Goal: Information Seeking & Learning: Find contact information

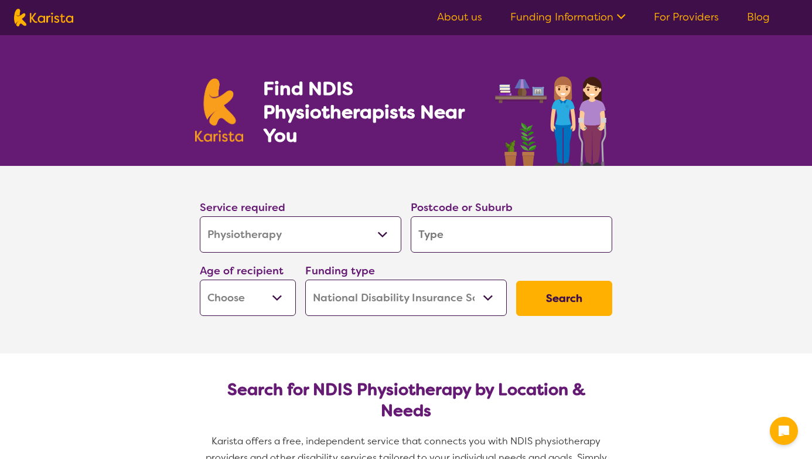
select select "Physiotherapy"
select select "NDIS"
select select "Physiotherapy"
select select "NDIS"
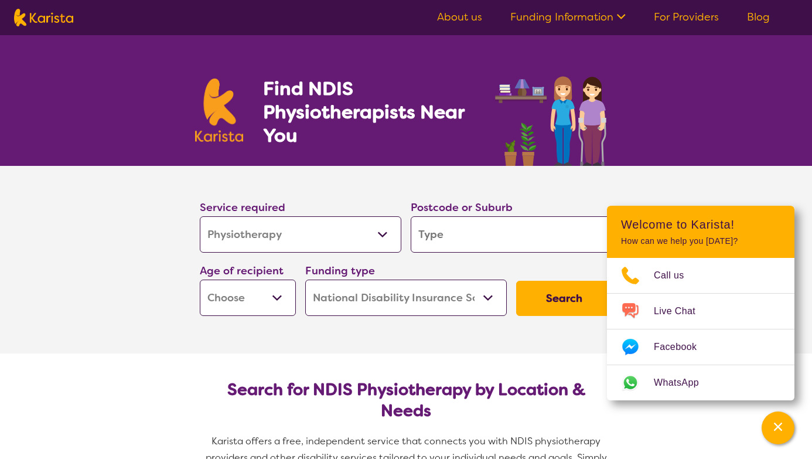
click at [250, 294] on select "Early Childhood - 0 to 9 Child - 10 to 11 Adolescent - 12 to 17 Adult - 18 to 6…" at bounding box center [248, 297] width 96 height 36
click at [441, 232] on input "search" at bounding box center [512, 234] width 202 height 36
click at [614, 161] on img at bounding box center [553, 114] width 125 height 103
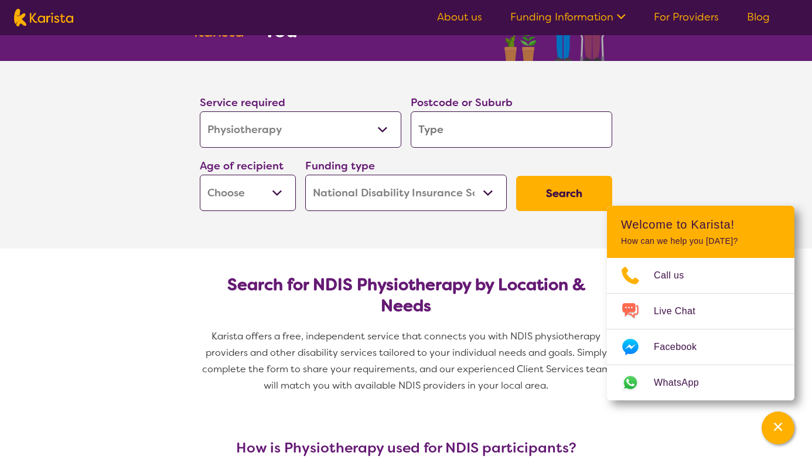
scroll to position [114, 0]
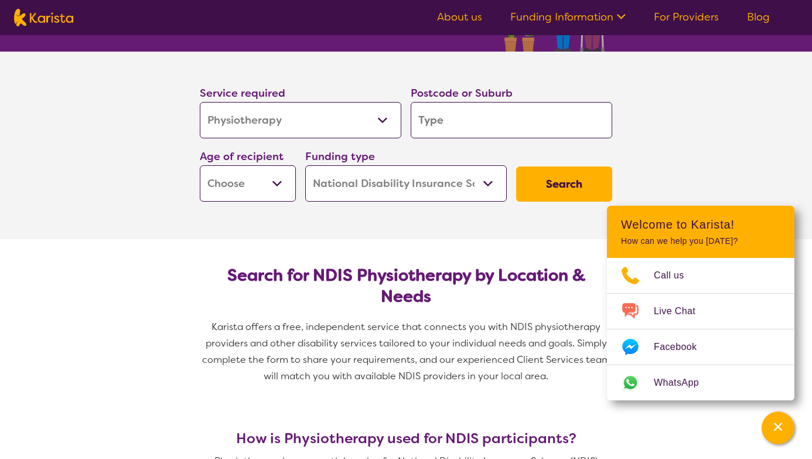
click at [473, 165] on select "Home Care Package (HCP) National Disability Insurance Scheme (NDIS) I don't know" at bounding box center [406, 183] width 202 height 36
click at [269, 196] on select "Early Childhood - 0 to 9 Child - 10 to 11 Adolescent - 12 to 17 Adult - 18 to 6…" at bounding box center [248, 183] width 96 height 36
select select "AD"
click at [281, 121] on select "Allied Health Assistant Assessment ([MEDICAL_DATA] or [MEDICAL_DATA]) Behaviour…" at bounding box center [301, 120] width 202 height 36
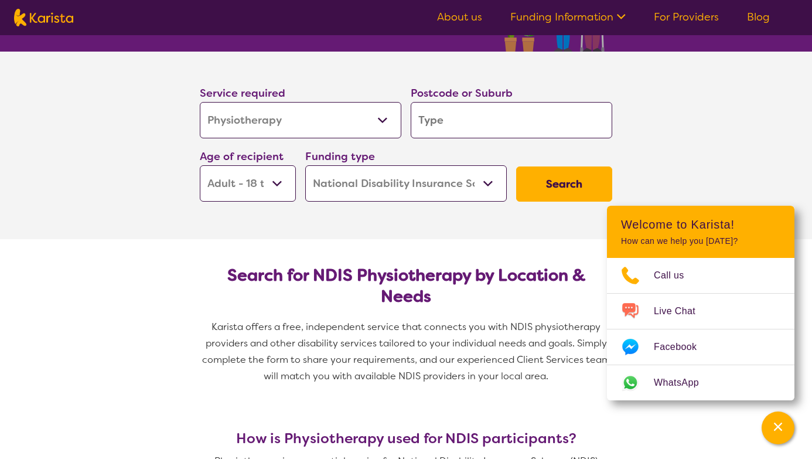
click at [568, 114] on input "search" at bounding box center [512, 120] width 202 height 36
type input "5"
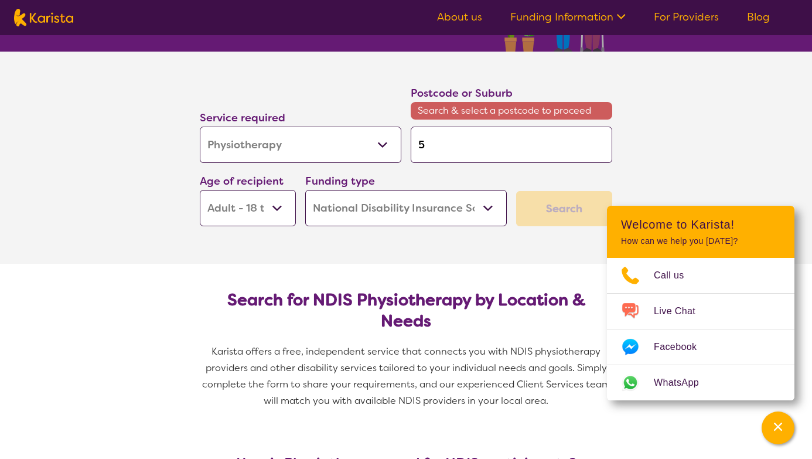
type input "50"
type input "500"
type input "5000"
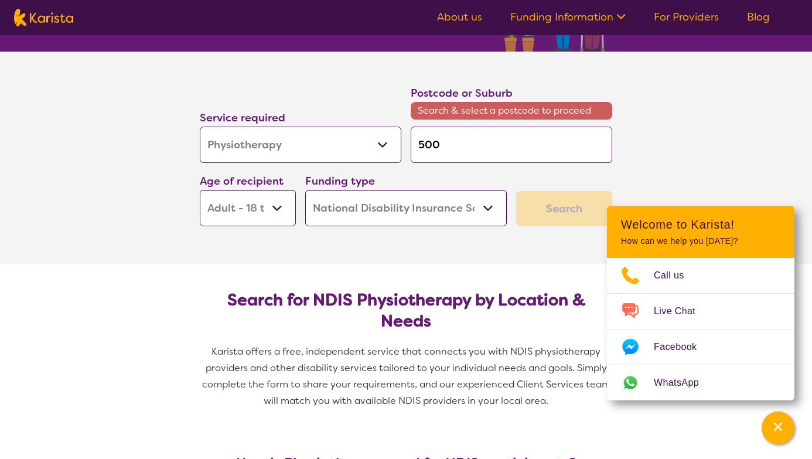
type input "5000"
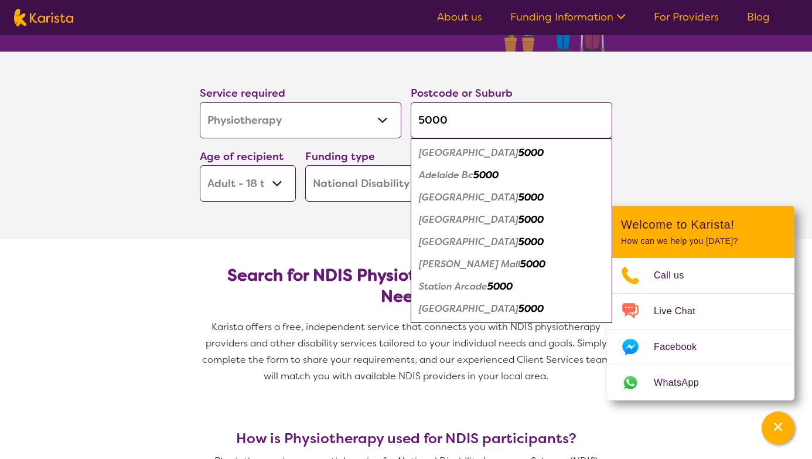
click at [500, 151] on div "Adelaide 5000" at bounding box center [511, 153] width 190 height 22
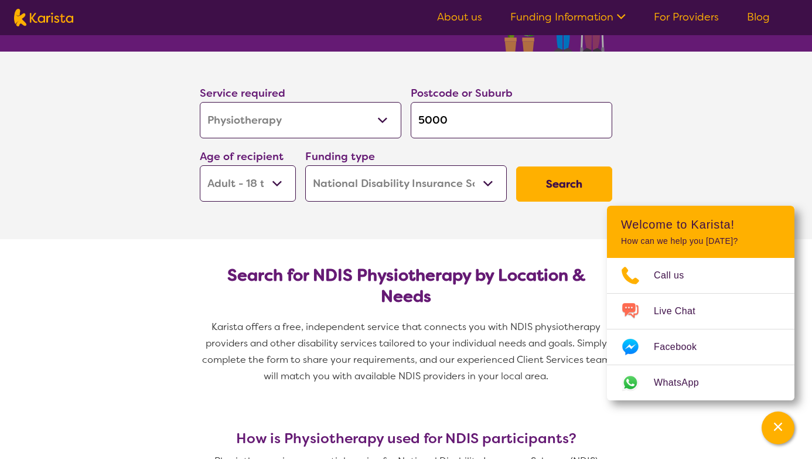
click at [496, 123] on input "5000" at bounding box center [512, 120] width 202 height 36
drag, startPoint x: 496, startPoint y: 123, endPoint x: 380, endPoint y: 123, distance: 116.0
click at [380, 123] on div "Service required Allied Health Assistant Assessment ([MEDICAL_DATA] or [MEDICAL…" at bounding box center [406, 143] width 422 height 127
type input "5"
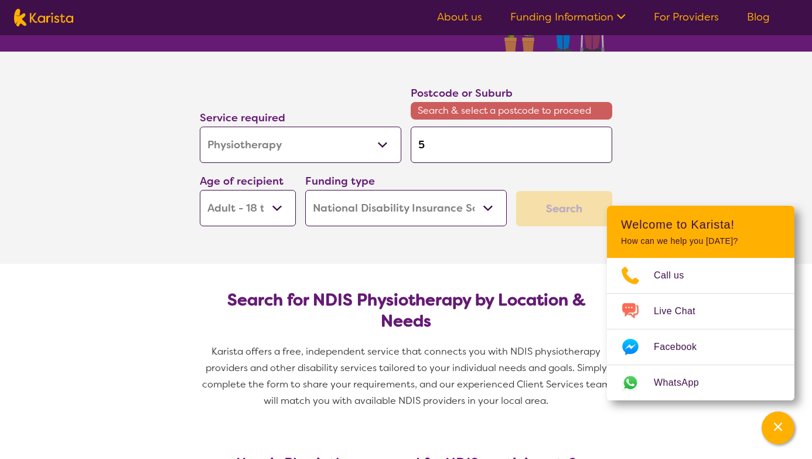
type input "50"
type input "500"
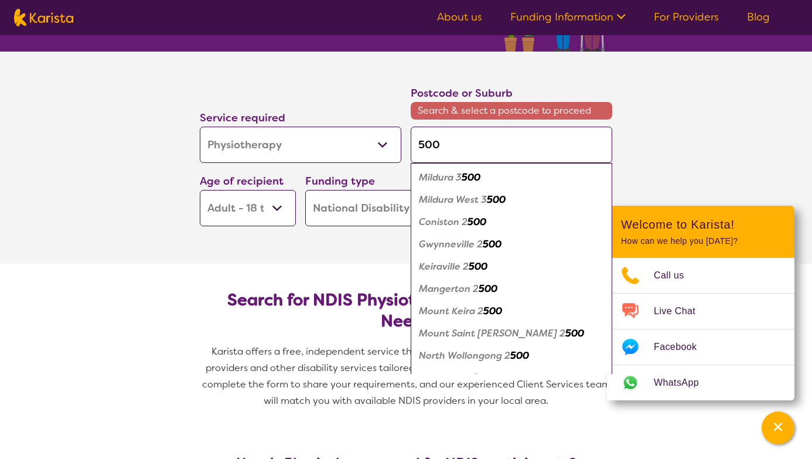
type input "5000"
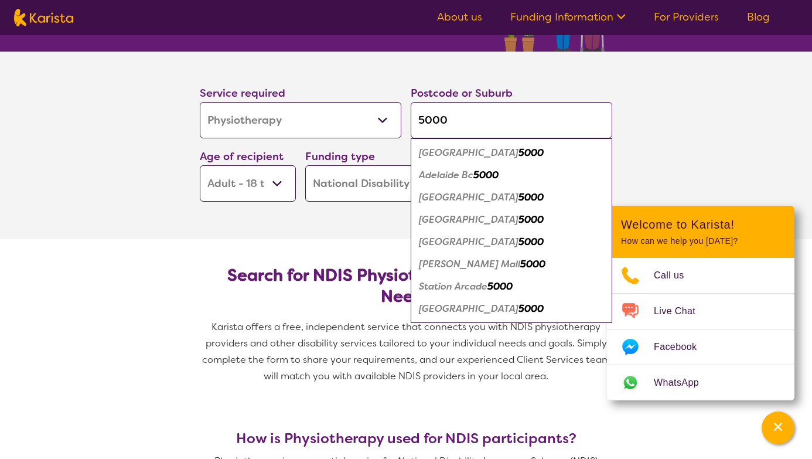
drag, startPoint x: 487, startPoint y: 121, endPoint x: 403, endPoint y: 121, distance: 83.8
click at [403, 121] on div "Service required Allied Health Assistant Assessment ([MEDICAL_DATA] or [MEDICAL…" at bounding box center [406, 143] width 422 height 127
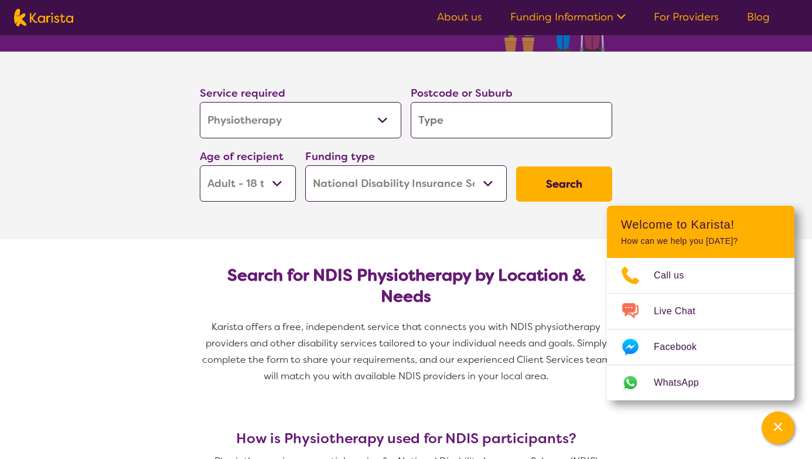
type input "s"
type input "sy"
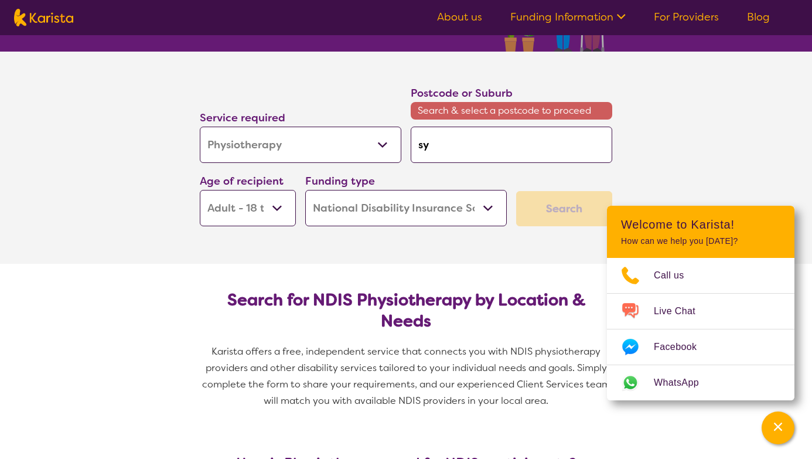
type input "syd"
type input "sydn"
type input "sydne"
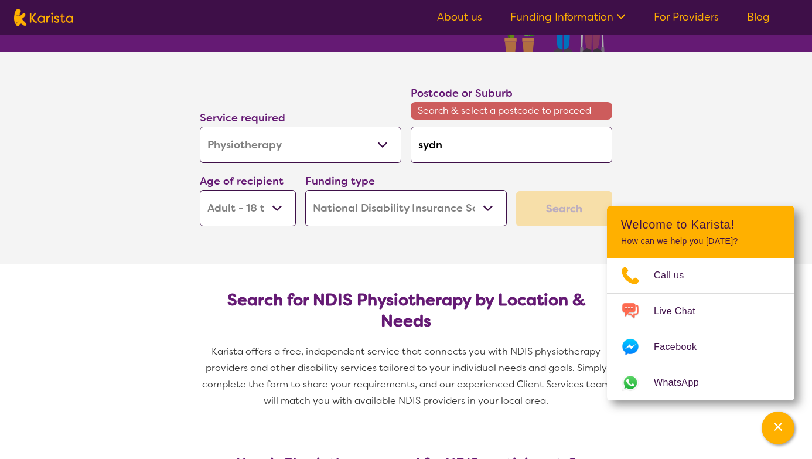
type input "sydne"
type input "[GEOGRAPHIC_DATA]"
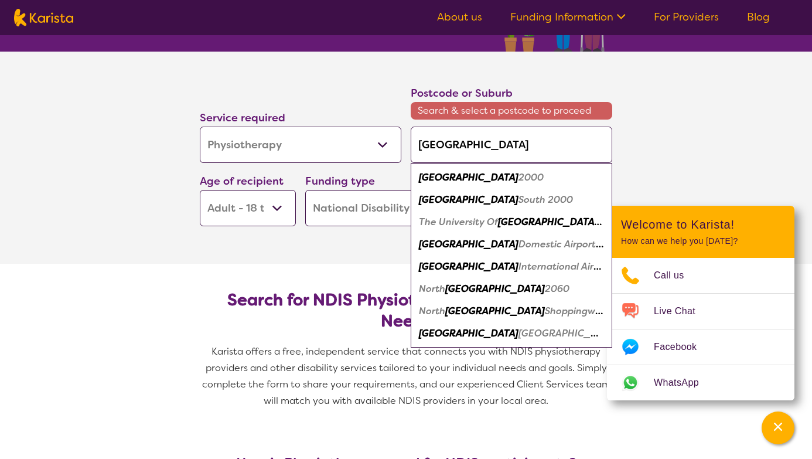
click at [448, 174] on em "[GEOGRAPHIC_DATA]" at bounding box center [469, 177] width 100 height 12
type input "2000"
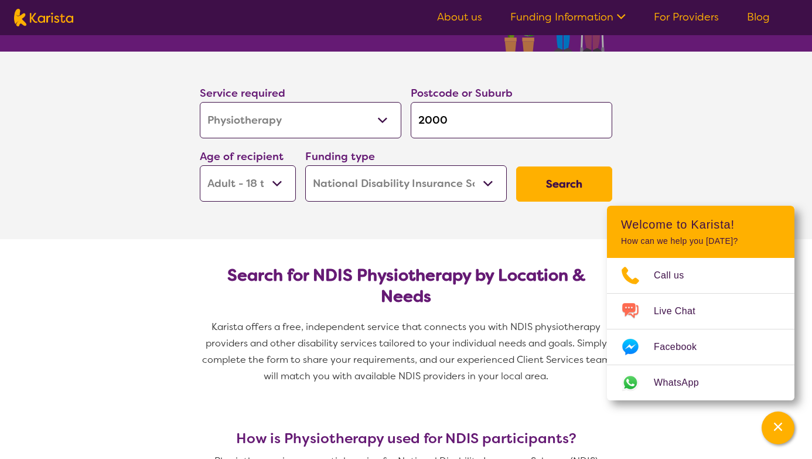
click at [559, 179] on button "Search" at bounding box center [564, 183] width 96 height 35
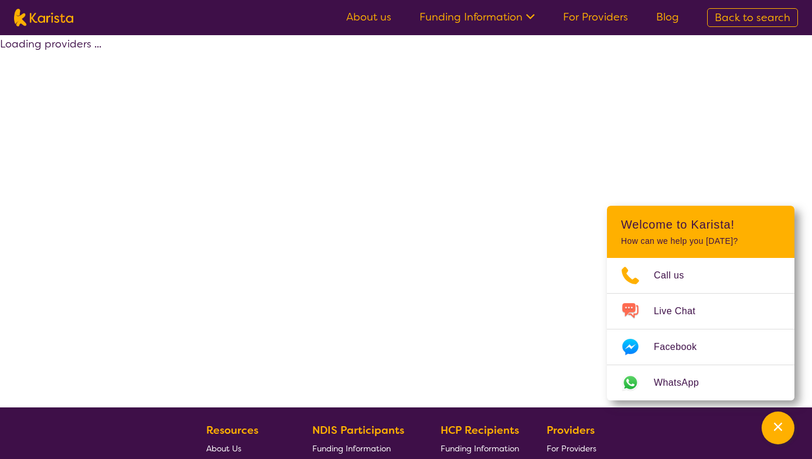
select select "by_score"
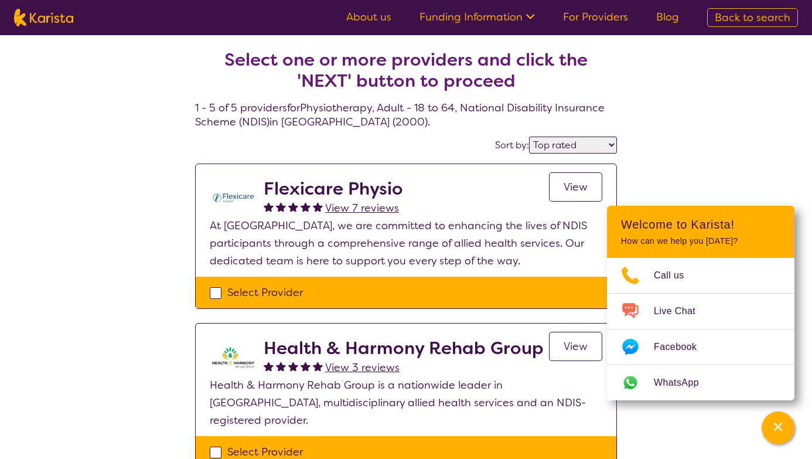
click at [568, 180] on span "View" at bounding box center [576, 187] width 24 height 14
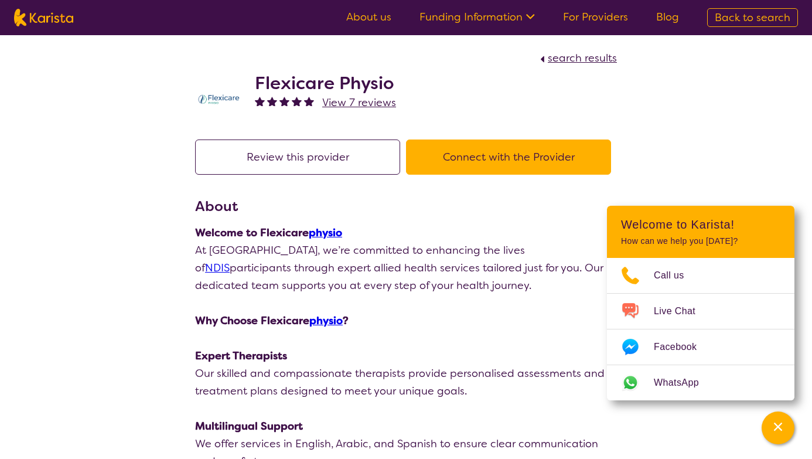
select select "by_score"
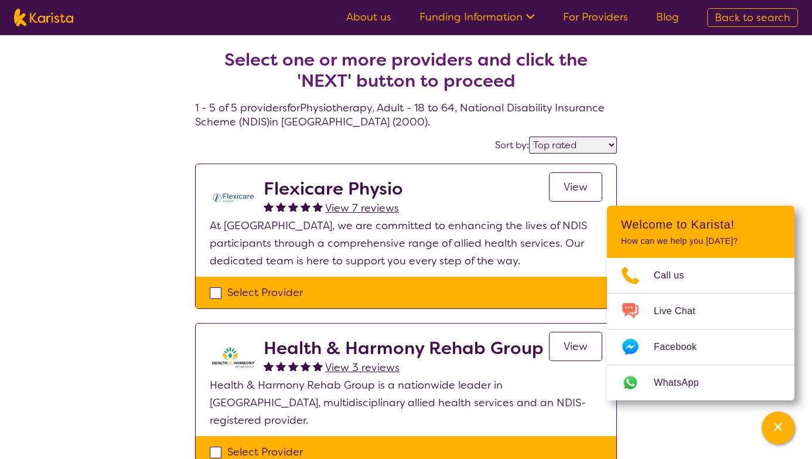
scroll to position [99, 0]
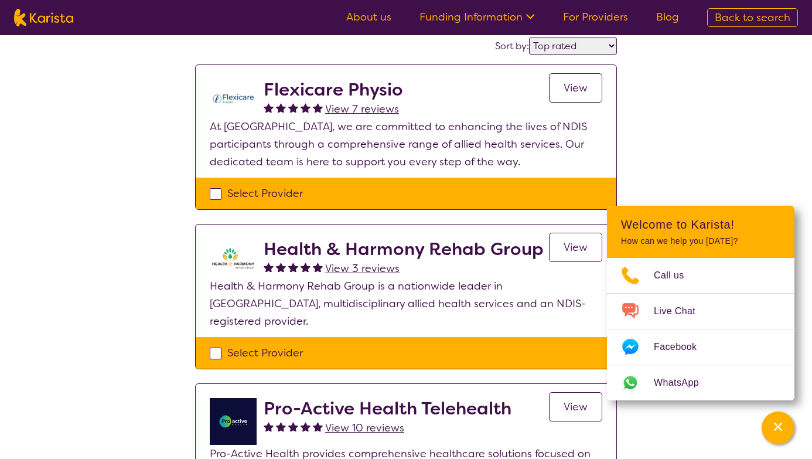
select select "Physiotherapy"
select select "AD"
select select "NDIS"
select select "Physiotherapy"
select select "AD"
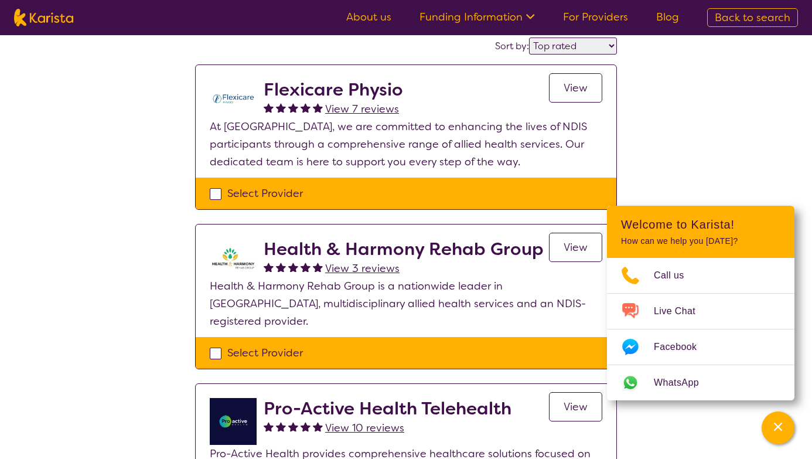
select select "NDIS"
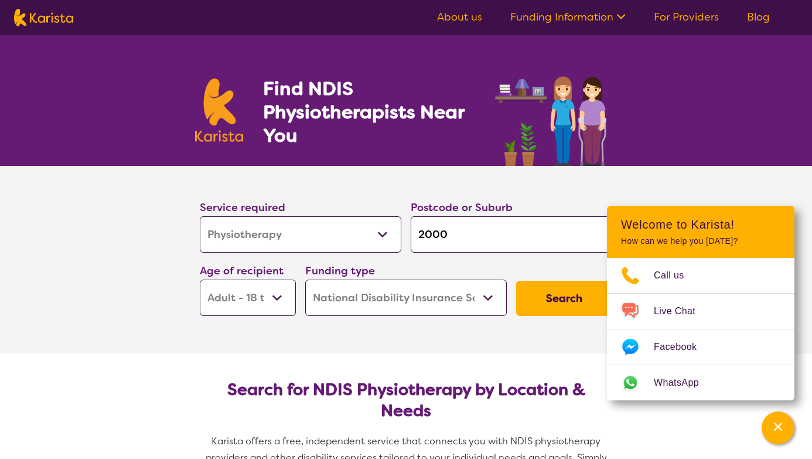
scroll to position [0, 0]
click at [282, 231] on select "Allied Health Assistant Assessment ([MEDICAL_DATA] or [MEDICAL_DATA]) Behaviour…" at bounding box center [301, 234] width 202 height 36
drag, startPoint x: 468, startPoint y: 228, endPoint x: 375, endPoint y: 228, distance: 92.6
click at [375, 228] on div "Service required Allied Health Assistant Assessment ([MEDICAL_DATA] or [MEDICAL…" at bounding box center [406, 257] width 422 height 127
type input "a"
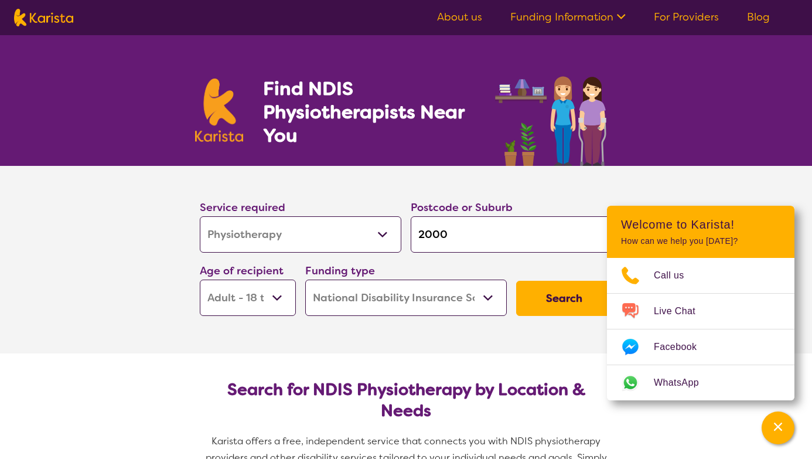
type input "a"
type input "ad"
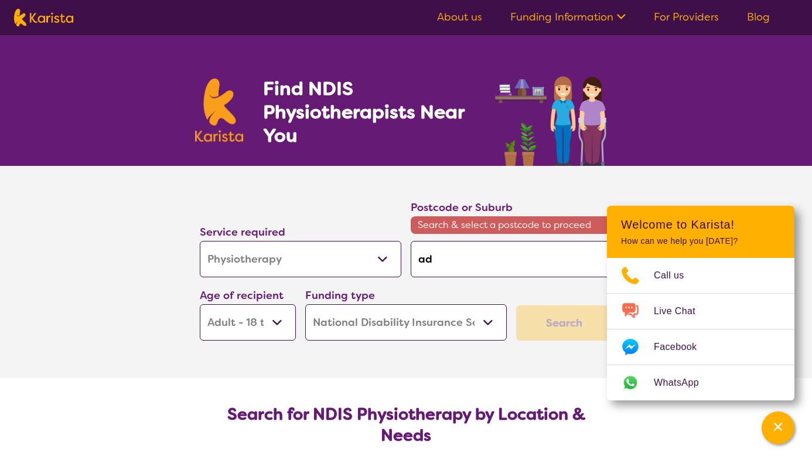
type input "ade"
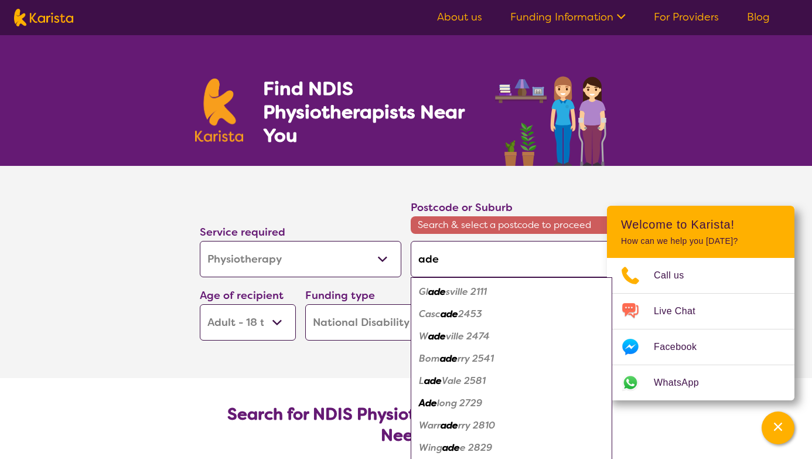
type input "adel"
type input "[PERSON_NAME]"
type input "adelai"
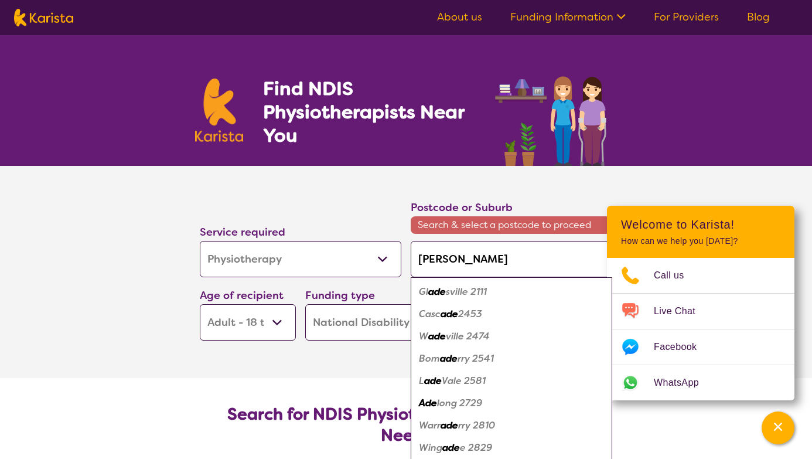
type input "adelai"
type input "adelaid"
type input "[GEOGRAPHIC_DATA]"
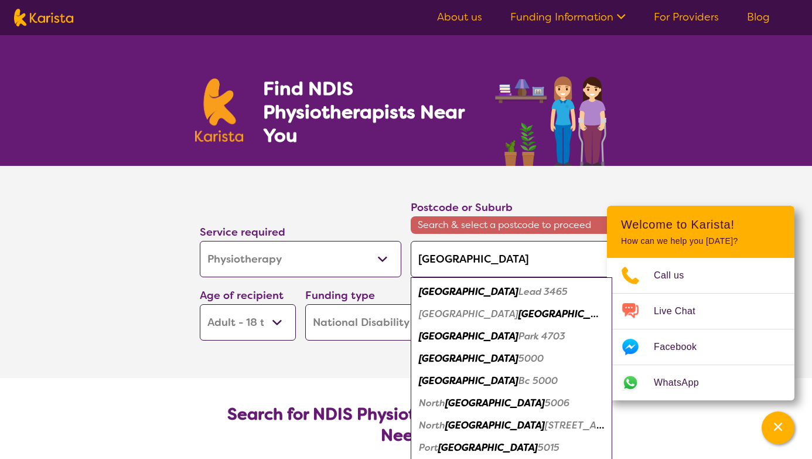
click at [518, 291] on em "Lead 3465" at bounding box center [542, 291] width 49 height 12
type input "3465"
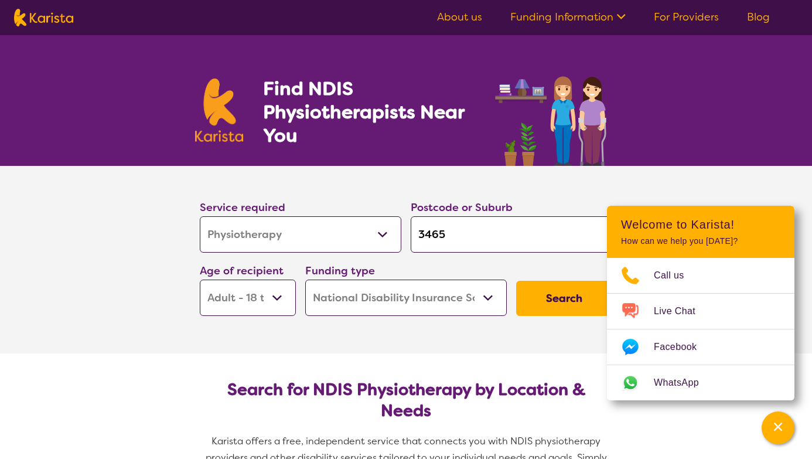
click at [512, 223] on input "3465" at bounding box center [512, 234] width 202 height 36
drag, startPoint x: 507, startPoint y: 236, endPoint x: 340, endPoint y: 236, distance: 166.9
click at [340, 236] on div "Service required Allied Health Assistant Assessment ([MEDICAL_DATA] or [MEDICAL…" at bounding box center [406, 257] width 422 height 127
type input "5"
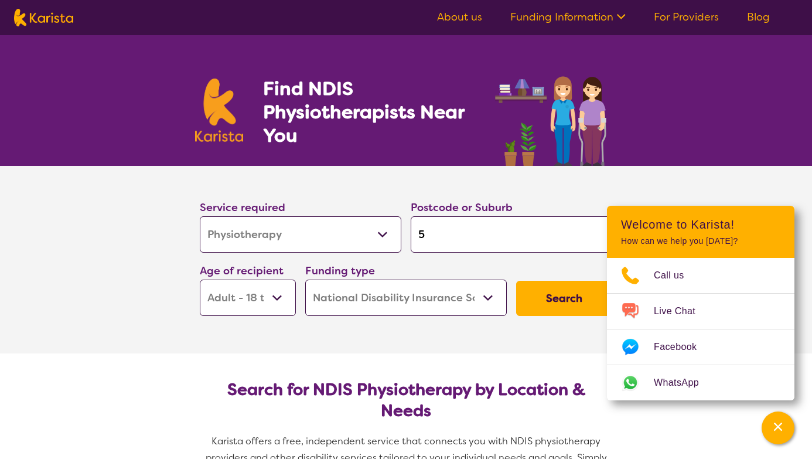
type input "50"
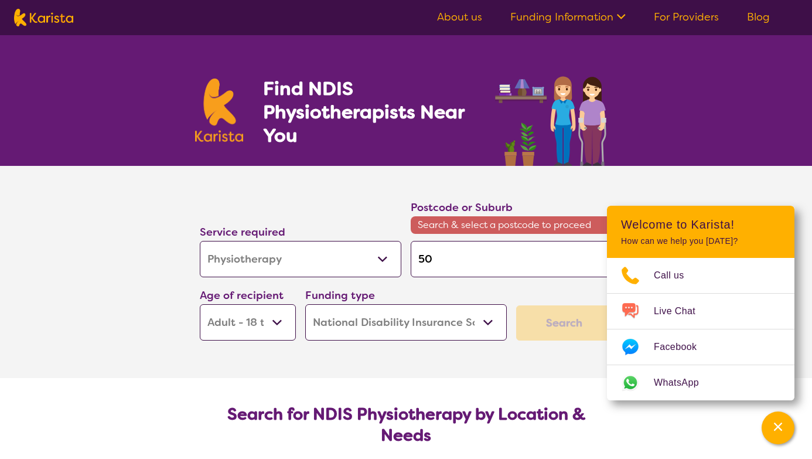
type input "500"
type input "5000"
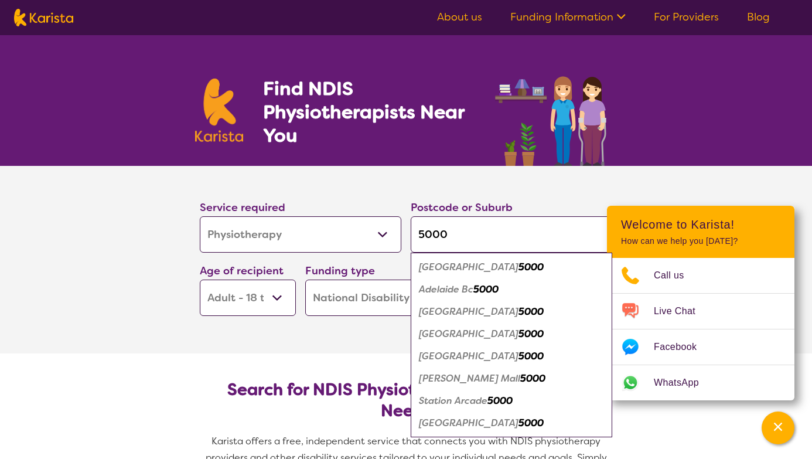
type input "5000"
click at [518, 268] on em "5000" at bounding box center [530, 267] width 25 height 12
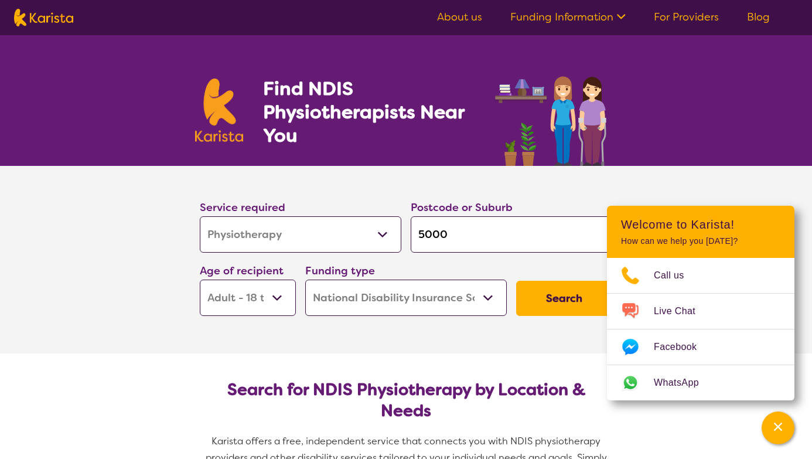
scroll to position [52, 0]
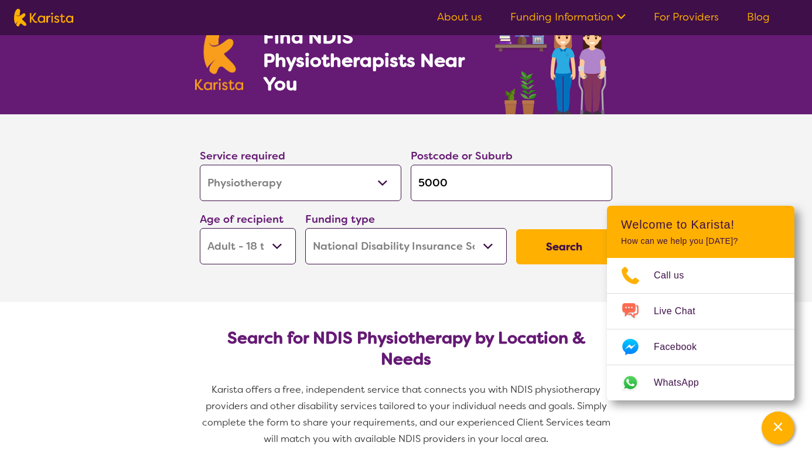
click at [569, 238] on button "Search" at bounding box center [564, 246] width 96 height 35
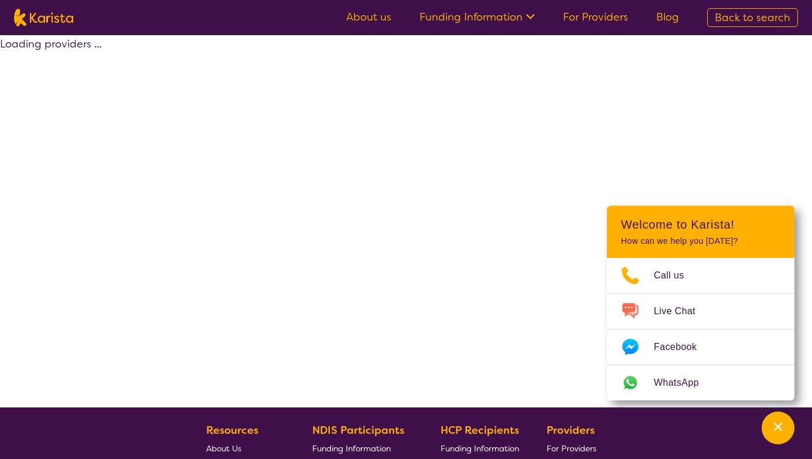
select select "by_score"
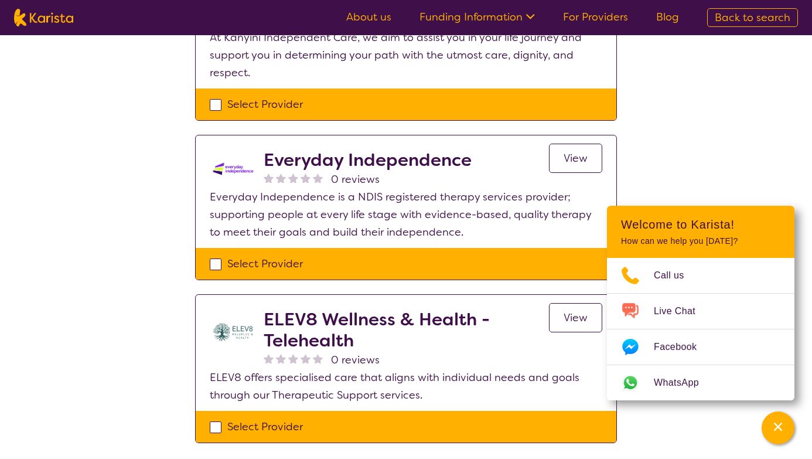
scroll to position [628, 0]
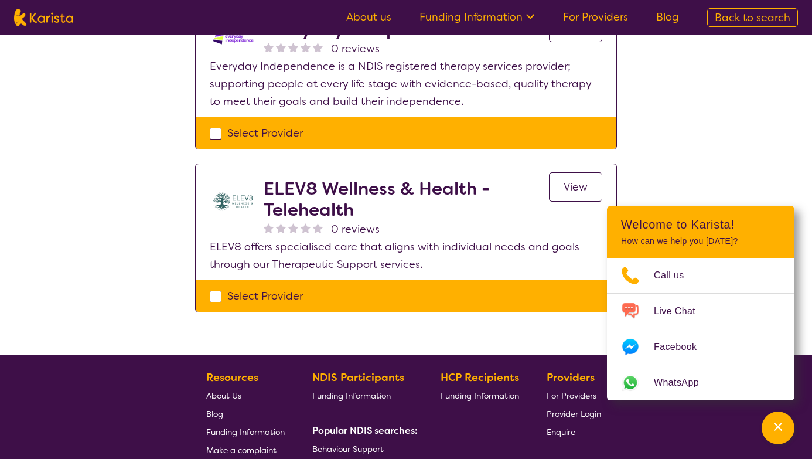
select select "Physiotherapy"
select select "AD"
select select "NDIS"
select select "Physiotherapy"
select select "AD"
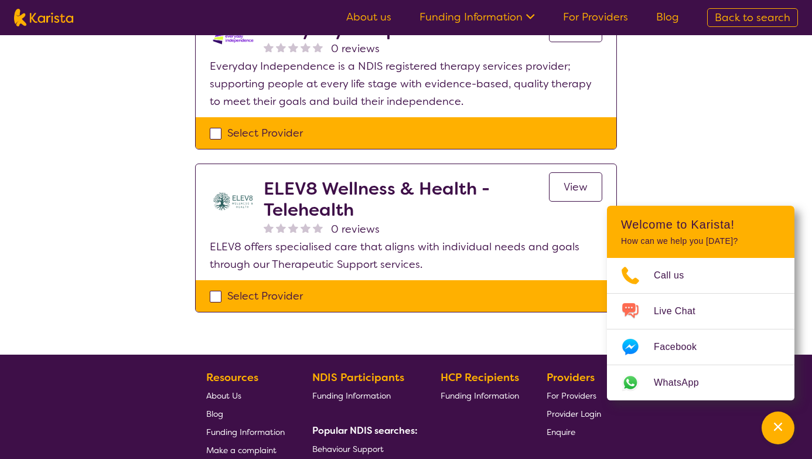
select select "NDIS"
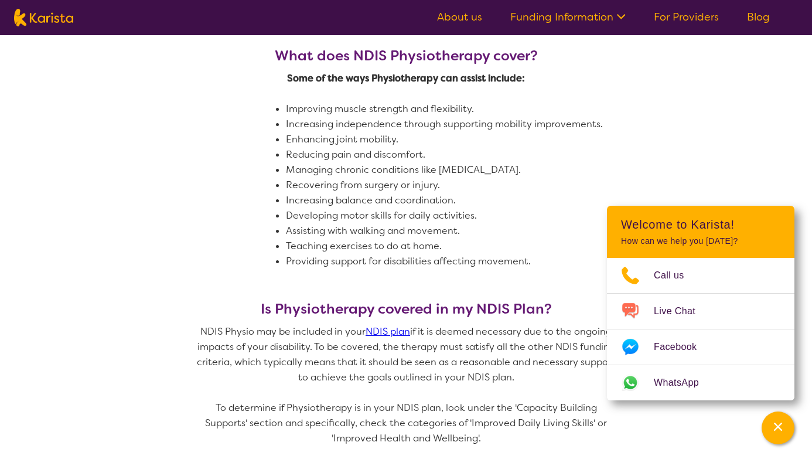
scroll to position [52, 0]
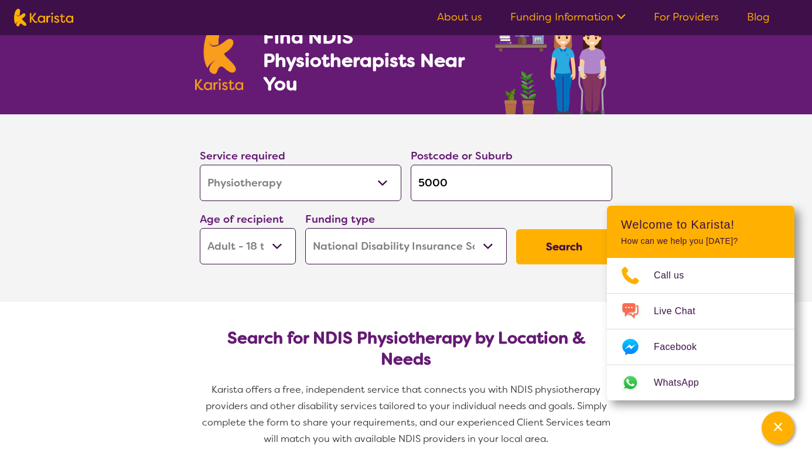
click at [455, 187] on input "5000" at bounding box center [512, 183] width 202 height 36
click at [439, 182] on input "5000" at bounding box center [512, 183] width 202 height 36
type input "s"
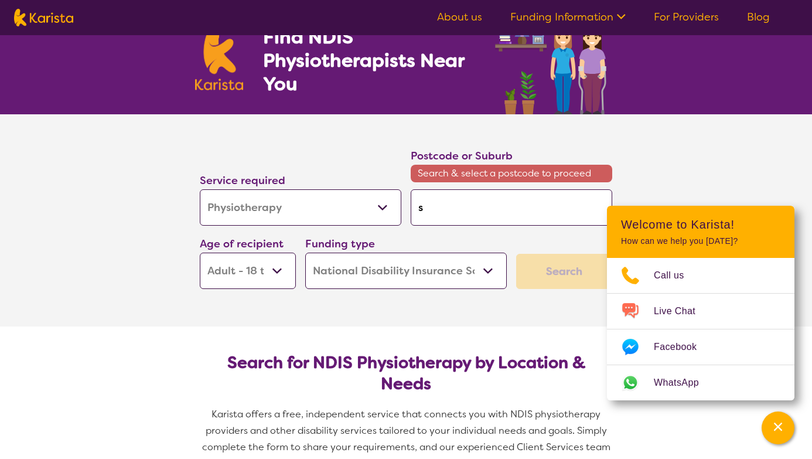
type input "sy"
type input "syd"
type input "syde"
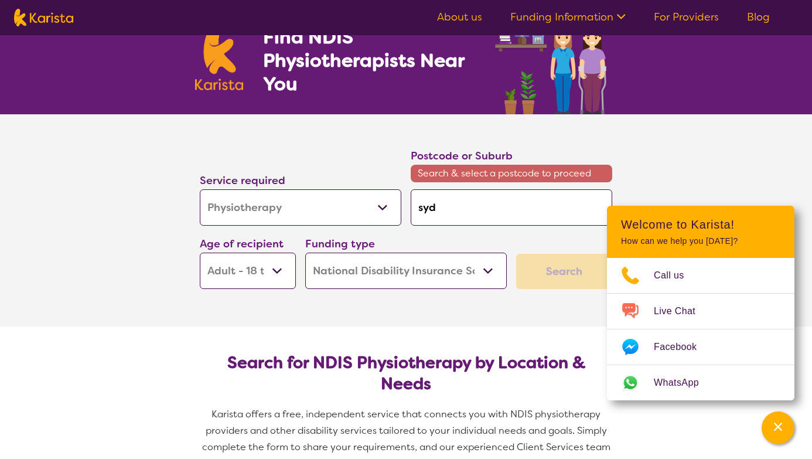
type input "syde"
type input "syden"
type input "sydeny"
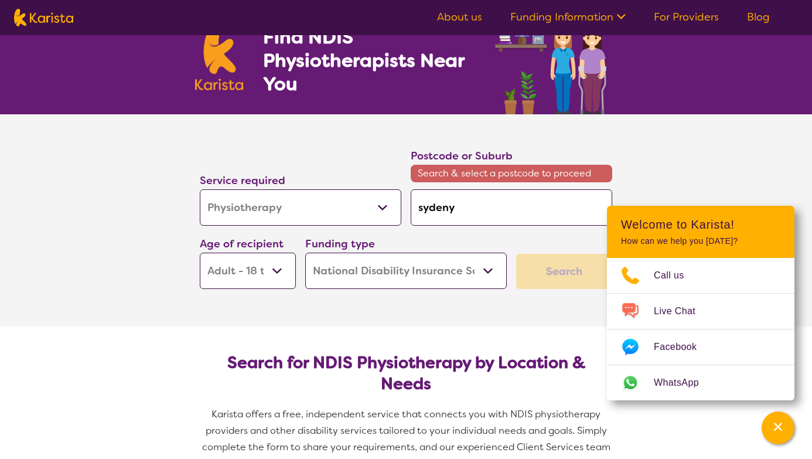
type input "syden"
type input "syde"
type input "syd"
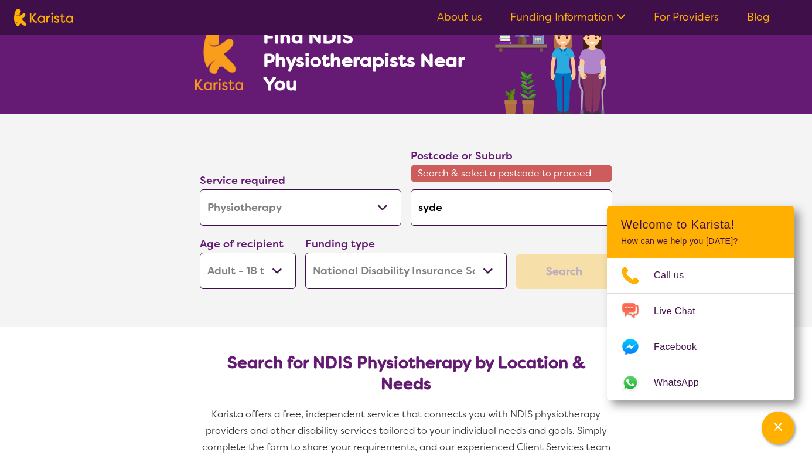
type input "syd"
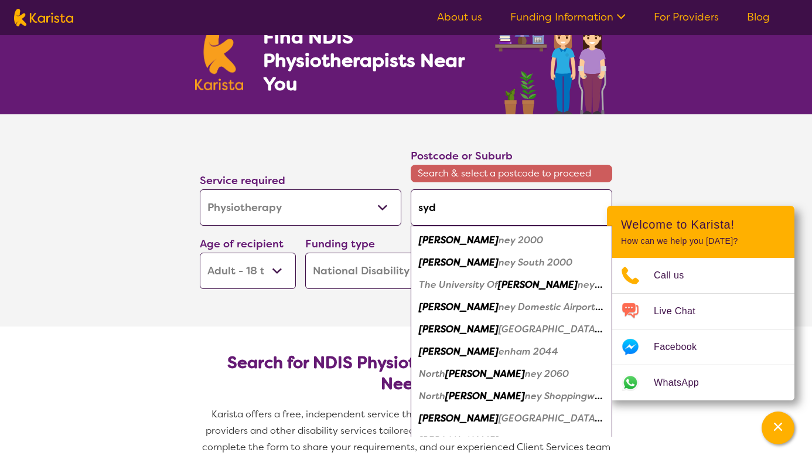
click at [498, 236] on em "ney 2000" at bounding box center [520, 240] width 45 height 12
type input "2000"
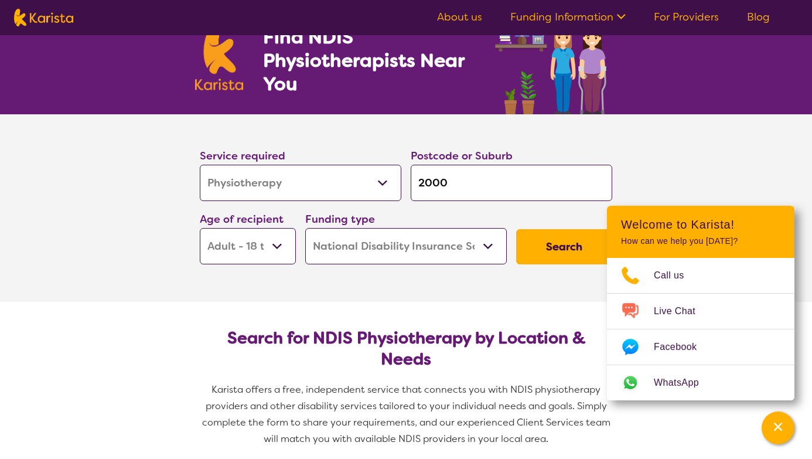
click at [536, 240] on button "Search" at bounding box center [564, 246] width 96 height 35
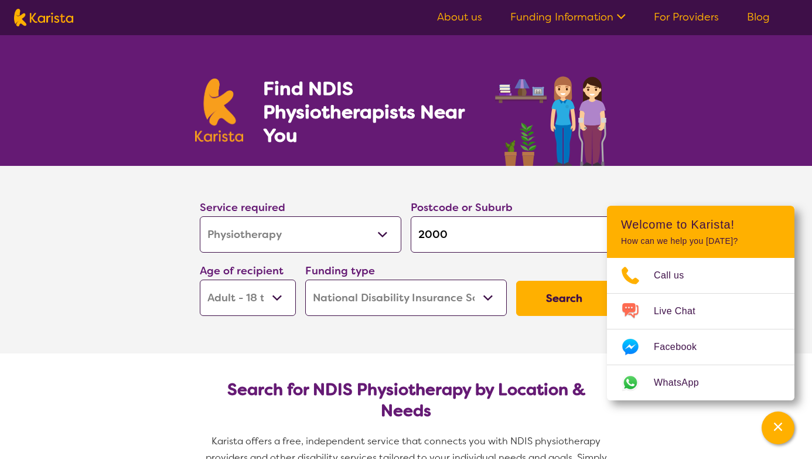
select select "by_score"
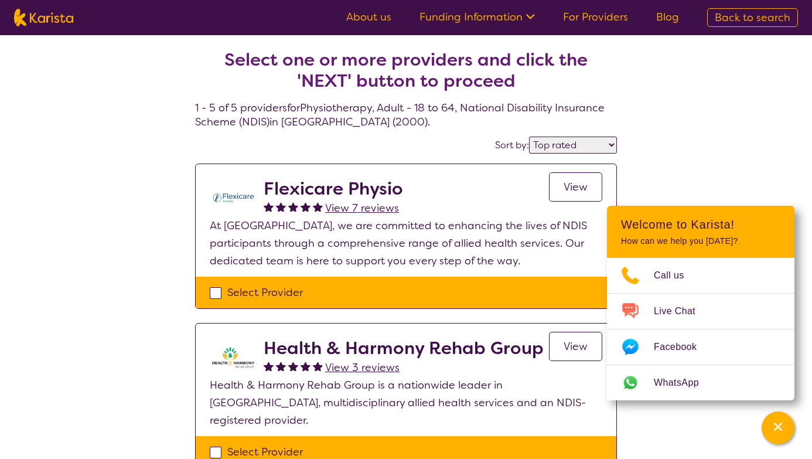
select select "Physiotherapy"
select select "AD"
select select "NDIS"
select select "Physiotherapy"
select select "AD"
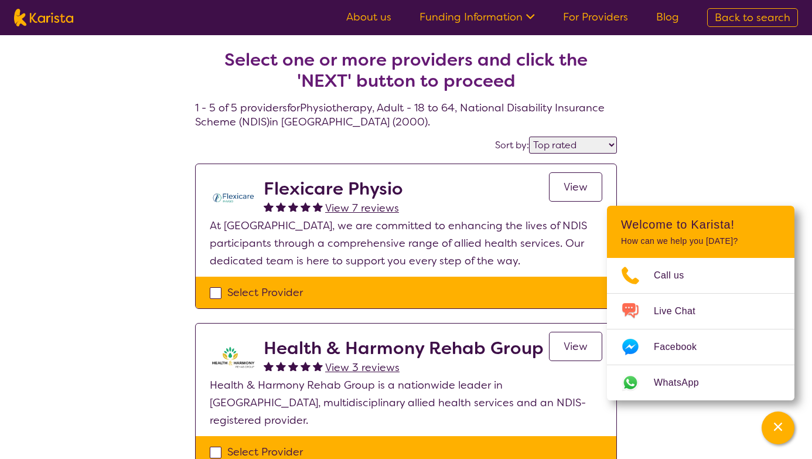
select select "NDIS"
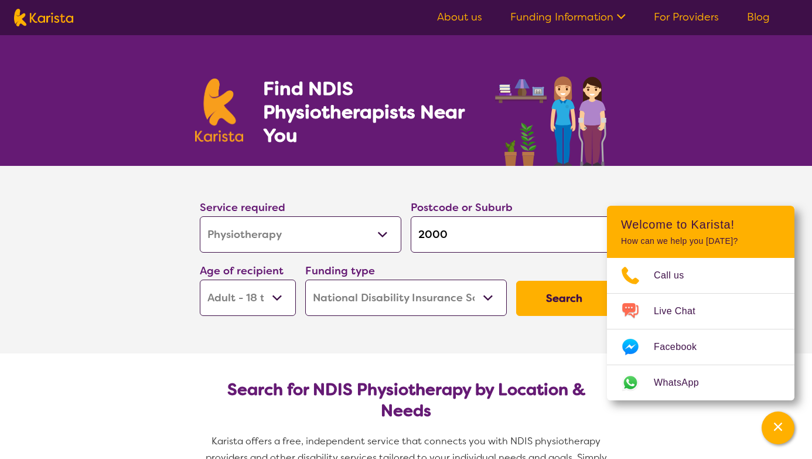
click at [314, 229] on select "Allied Health Assistant Assessment ([MEDICAL_DATA] or [MEDICAL_DATA]) Behaviour…" at bounding box center [301, 234] width 202 height 36
select select "[MEDICAL_DATA]"
drag, startPoint x: 525, startPoint y: 228, endPoint x: 428, endPoint y: 229, distance: 97.8
click at [428, 229] on input "2000" at bounding box center [512, 234] width 202 height 36
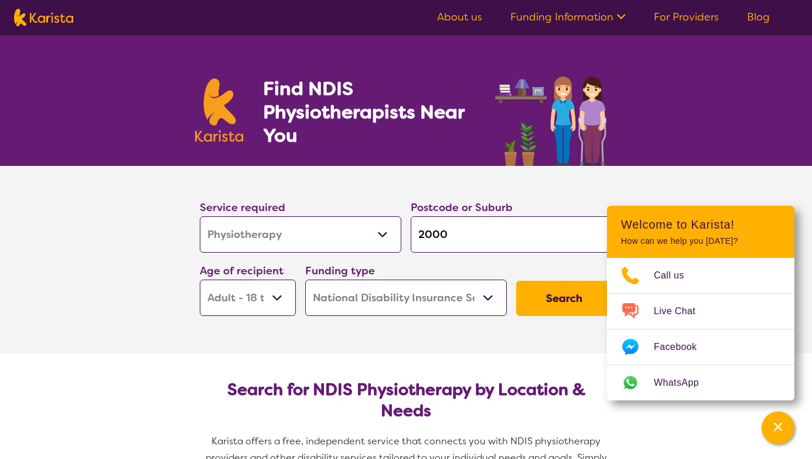
click at [465, 228] on input "2000" at bounding box center [512, 234] width 202 height 36
click at [566, 285] on button "Search" at bounding box center [564, 298] width 96 height 35
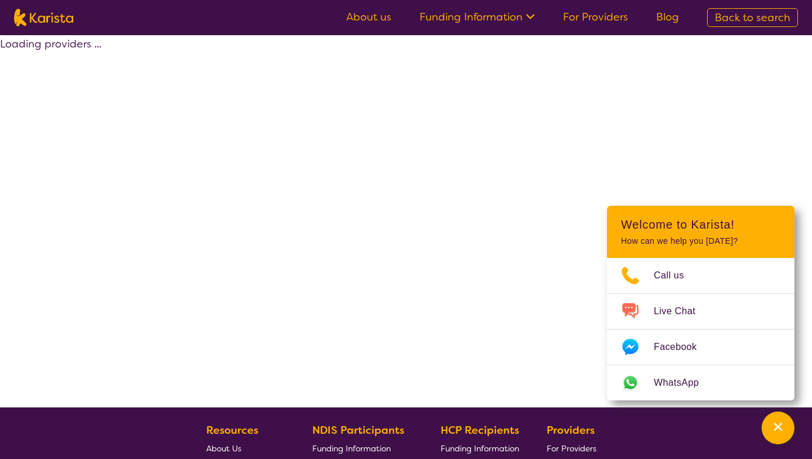
select select "by_score"
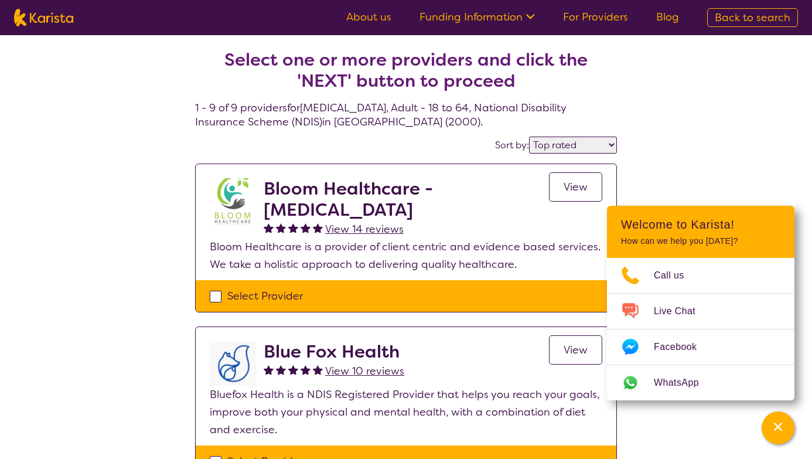
click at [217, 298] on div "Select Provider" at bounding box center [406, 296] width 392 height 18
checkbox input "true"
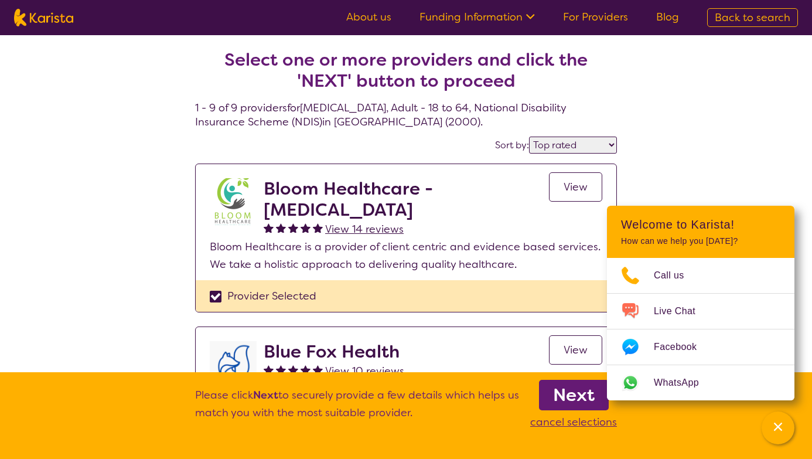
click at [569, 391] on b "Next" at bounding box center [574, 394] width 42 height 23
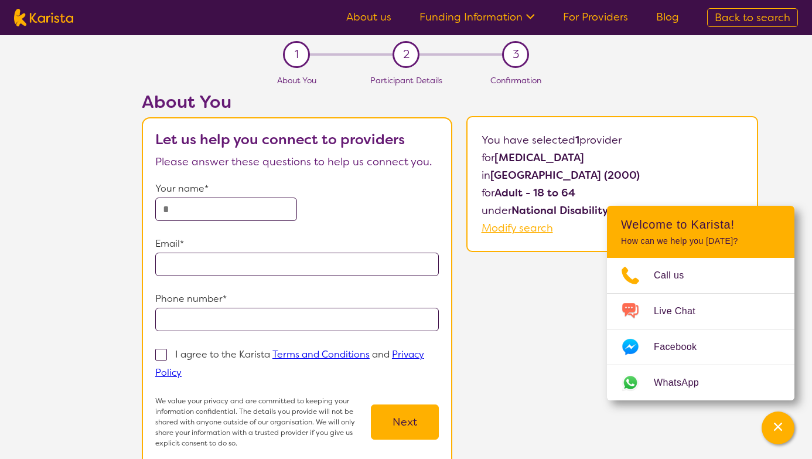
select select "by_score"
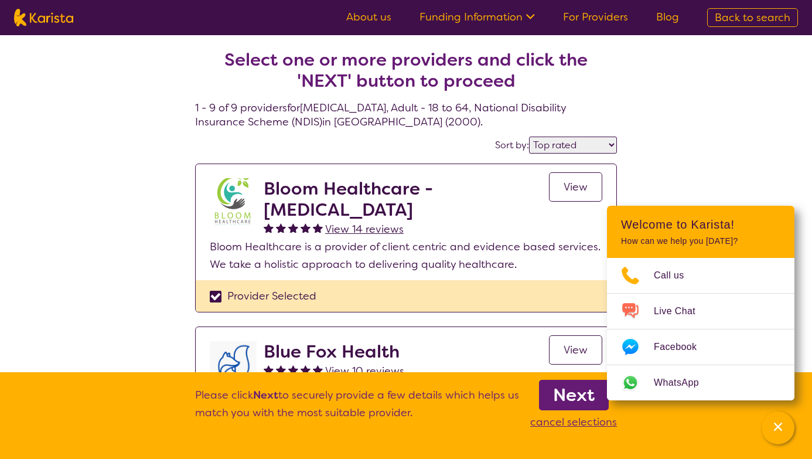
click at [568, 182] on span "View" at bounding box center [576, 187] width 24 height 14
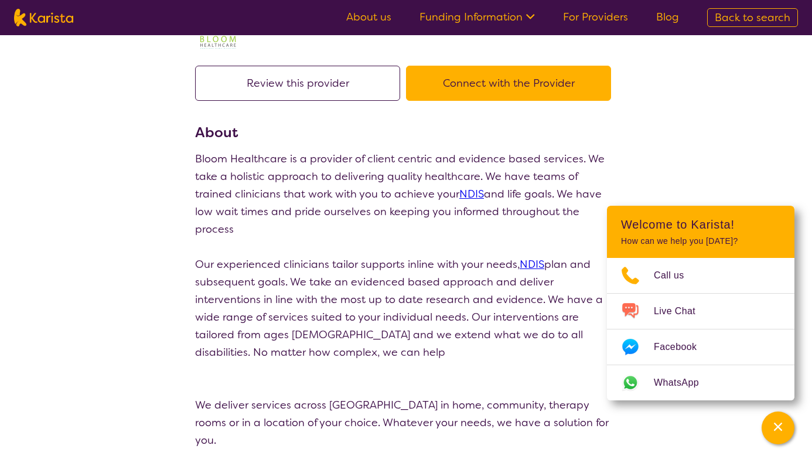
scroll to position [214, 0]
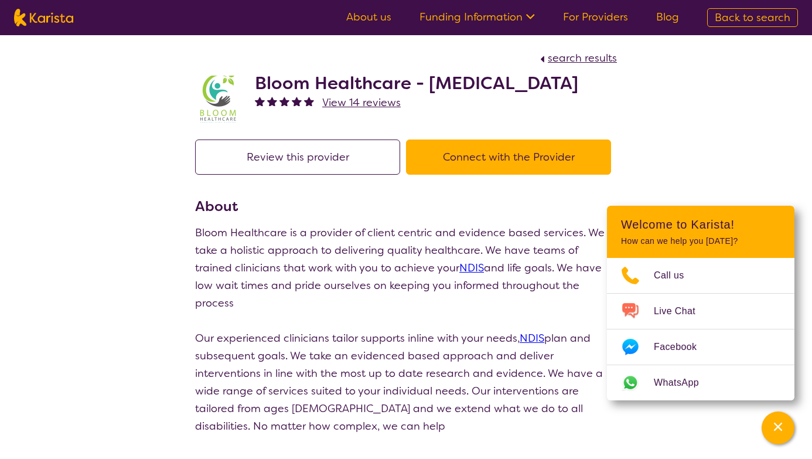
select select "by_score"
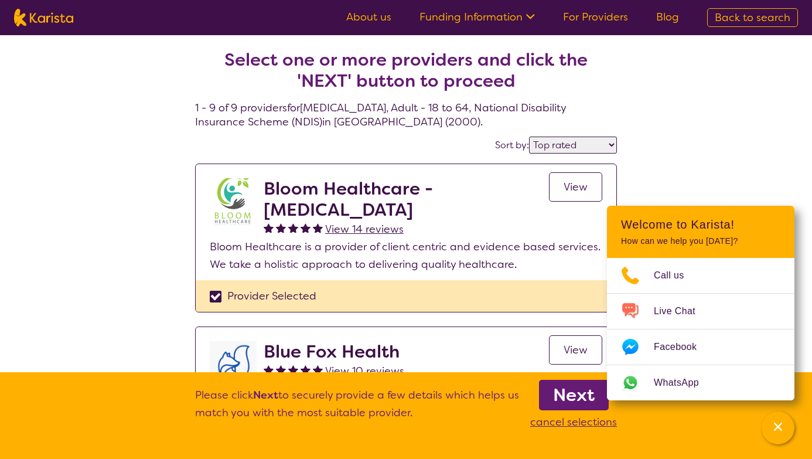
click at [53, 13] on img at bounding box center [43, 18] width 59 height 18
select select "[MEDICAL_DATA]"
select select "AD"
select select "NDIS"
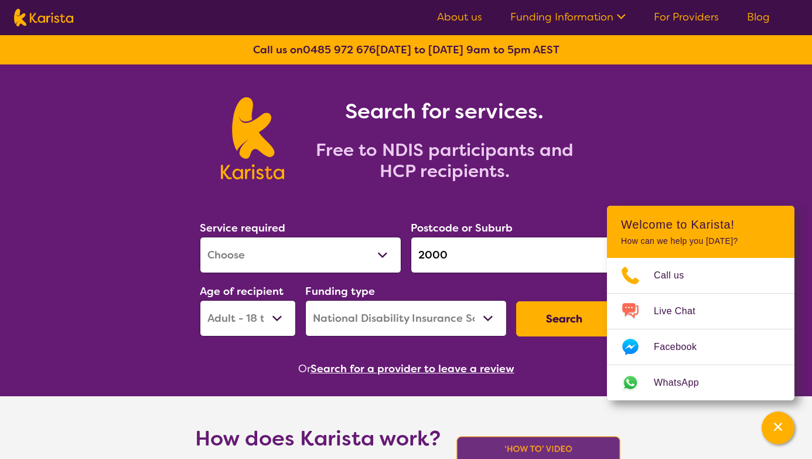
click at [410, 329] on select "Home Care Package (HCP) National Disability Insurance Scheme (NDIS) I don't know" at bounding box center [406, 318] width 202 height 36
click at [295, 253] on select "Allied Health Assistant Assessment ([MEDICAL_DATA] or [MEDICAL_DATA]) Behaviour…" at bounding box center [301, 255] width 202 height 36
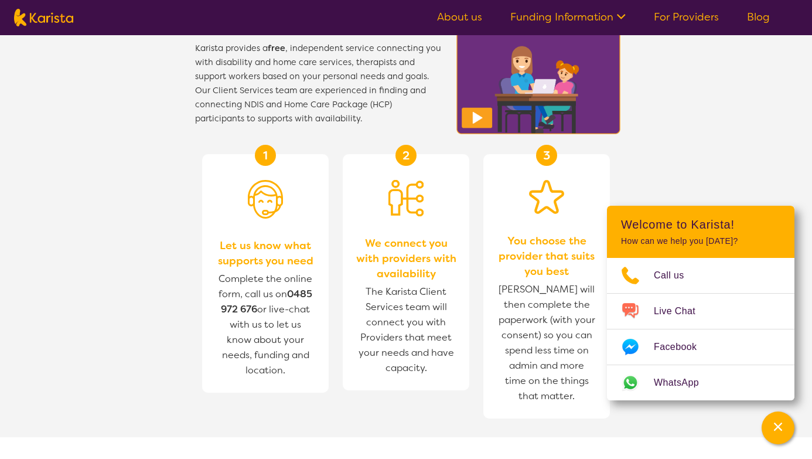
scroll to position [429, 0]
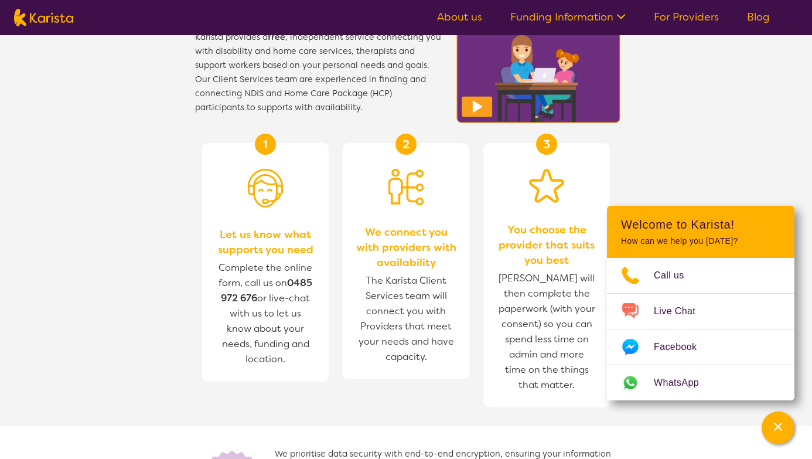
click at [635, 12] on ul "About us Funding Information NDIS - National Disability Insurance Scheme HCP - …" at bounding box center [603, 17] width 361 height 19
click at [678, 22] on link "For Providers" at bounding box center [686, 17] width 65 height 14
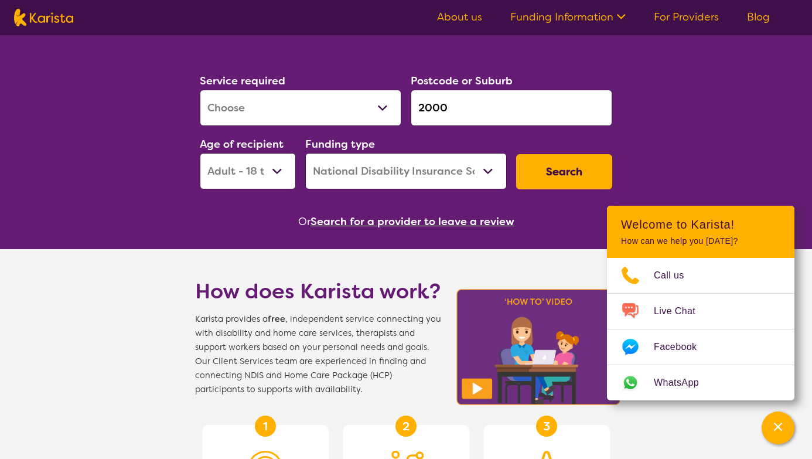
scroll to position [0, 0]
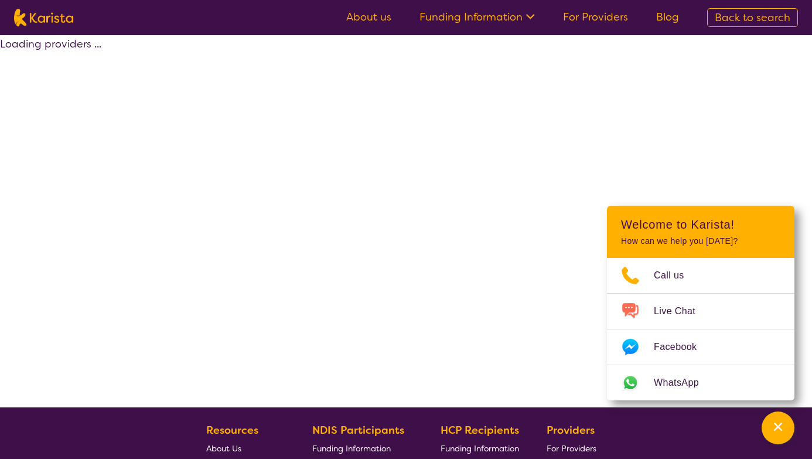
select select "by_score"
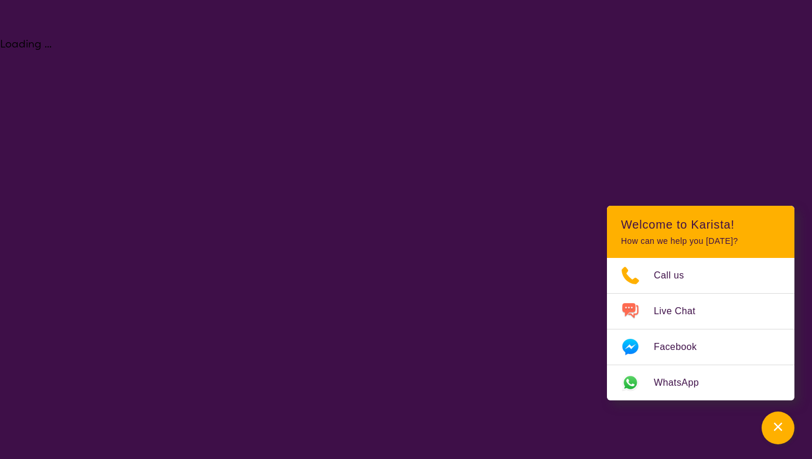
select select "Physiotherapy"
select select "AD"
select select "NDIS"
select select "Physiotherapy"
select select "AD"
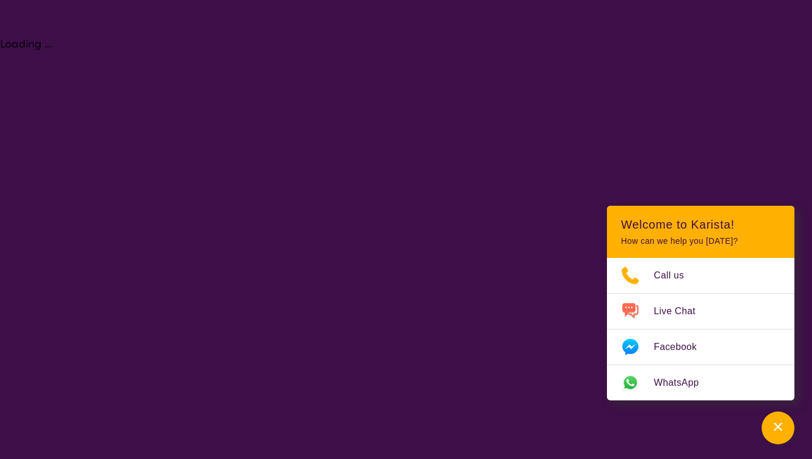
select select "NDIS"
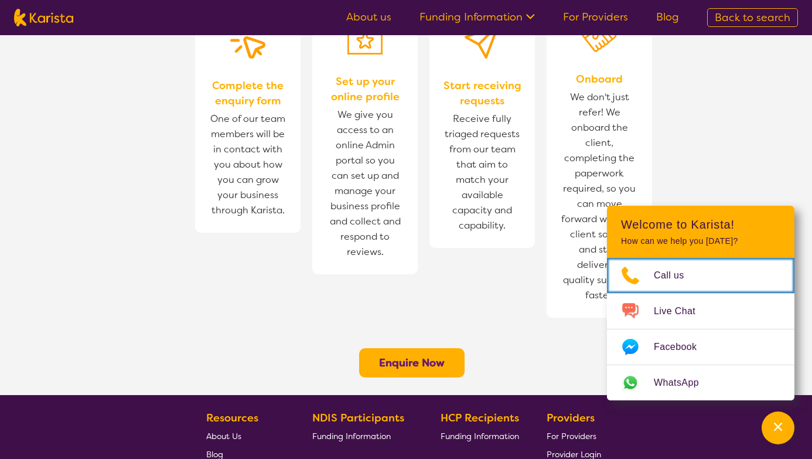
scroll to position [956, 0]
